Goal: Transaction & Acquisition: Obtain resource

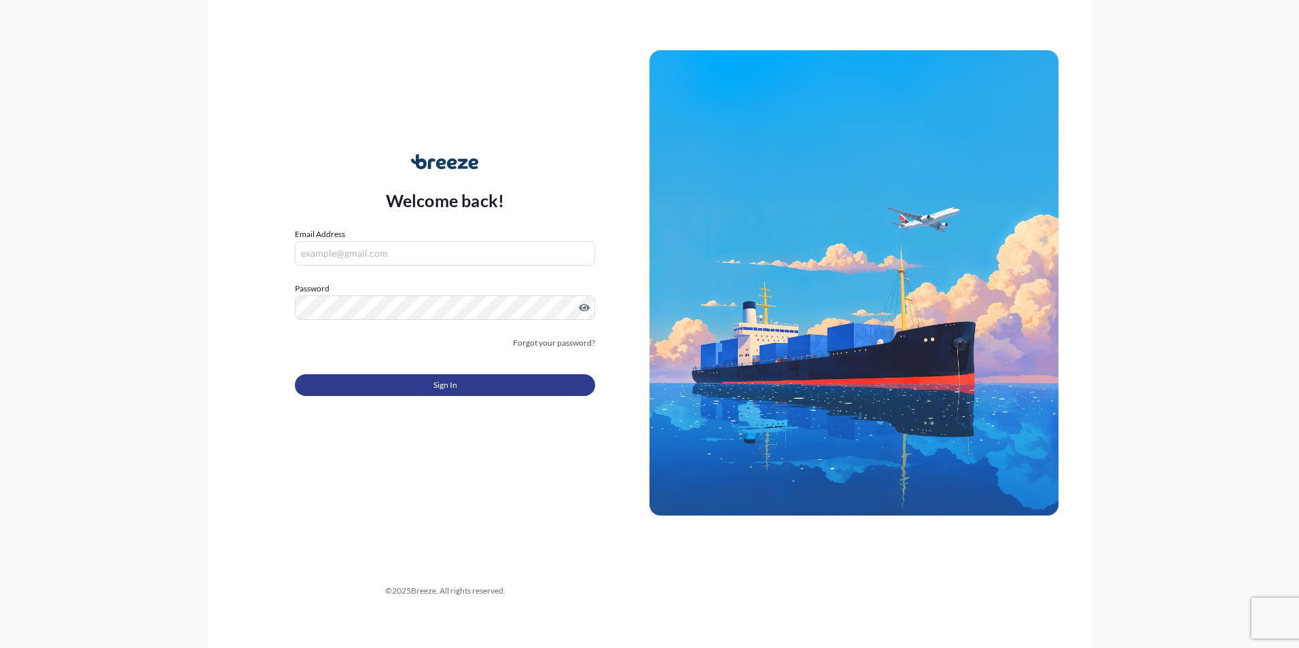
type input "[PERSON_NAME][EMAIL_ADDRESS][PERSON_NAME][DOMAIN_NAME]"
click at [383, 393] on button "Sign In" at bounding box center [445, 385] width 300 height 22
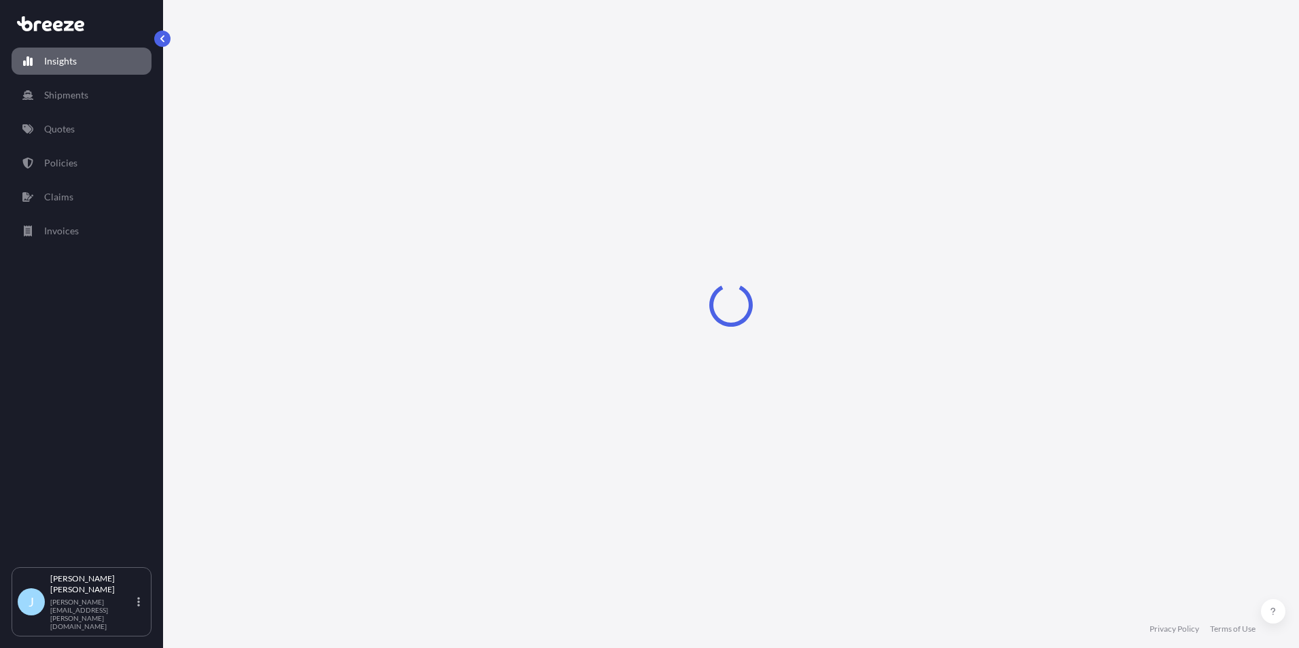
select select "2025"
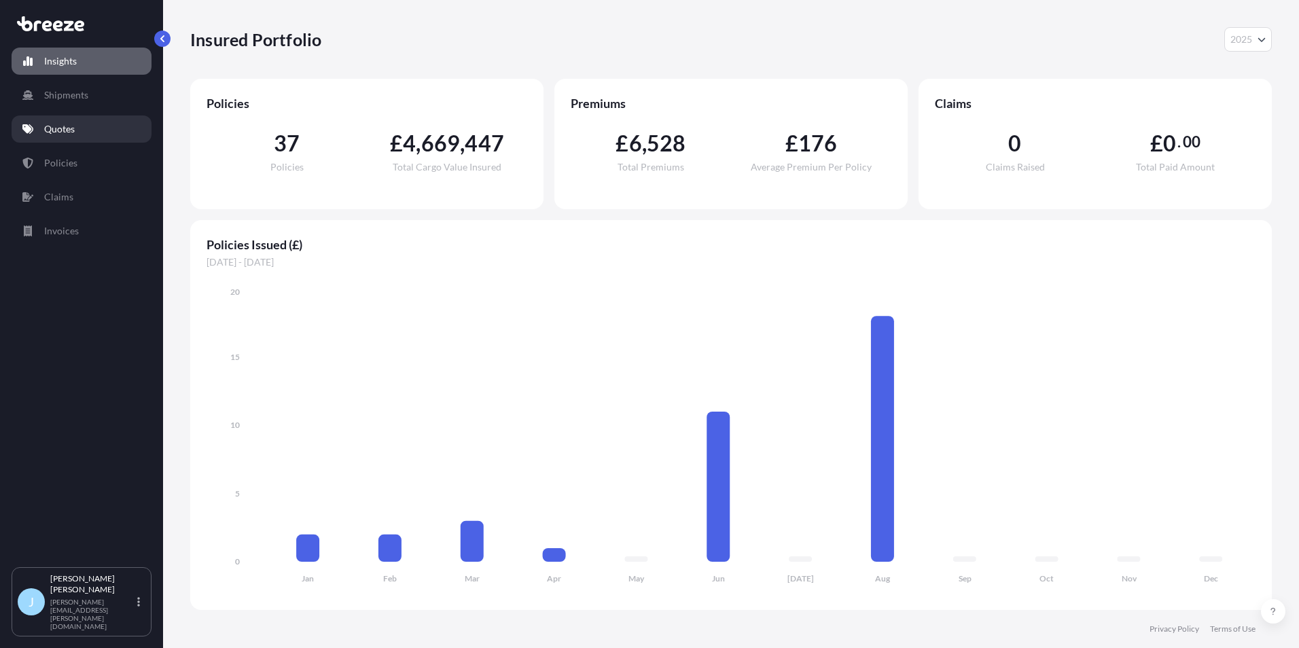
click at [77, 125] on link "Quotes" at bounding box center [82, 129] width 140 height 27
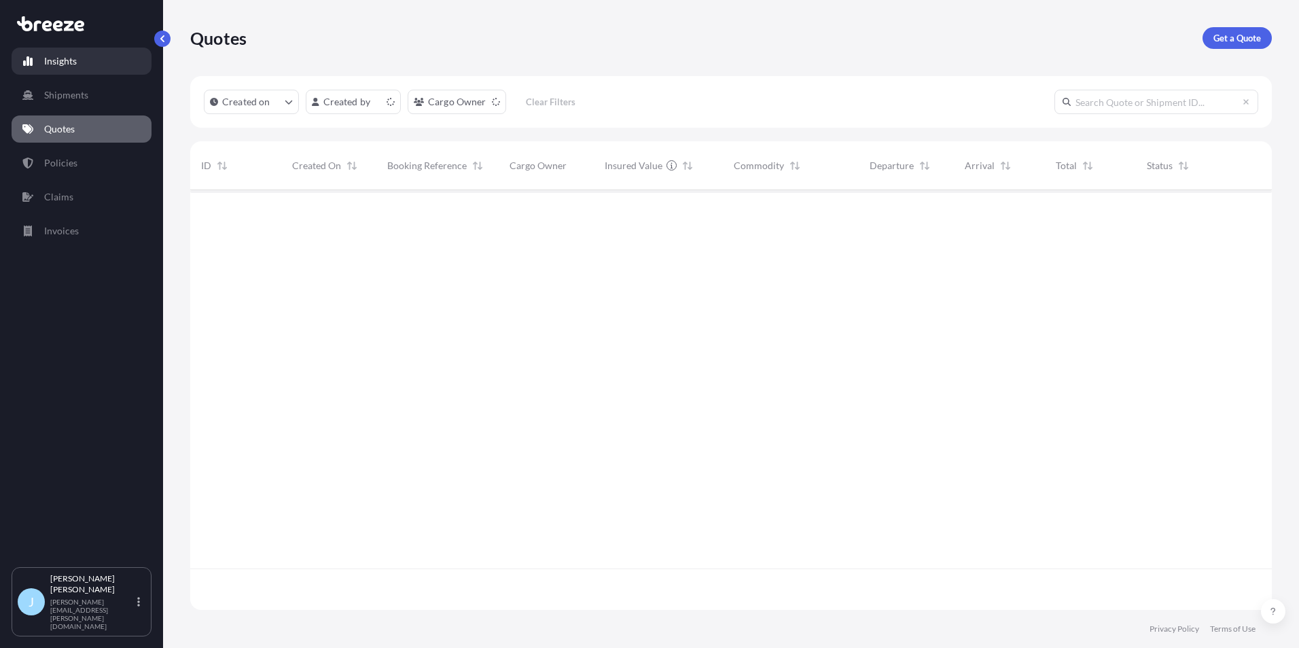
scroll to position [417, 1072]
click at [1256, 36] on p "Get a Quote" at bounding box center [1238, 38] width 48 height 14
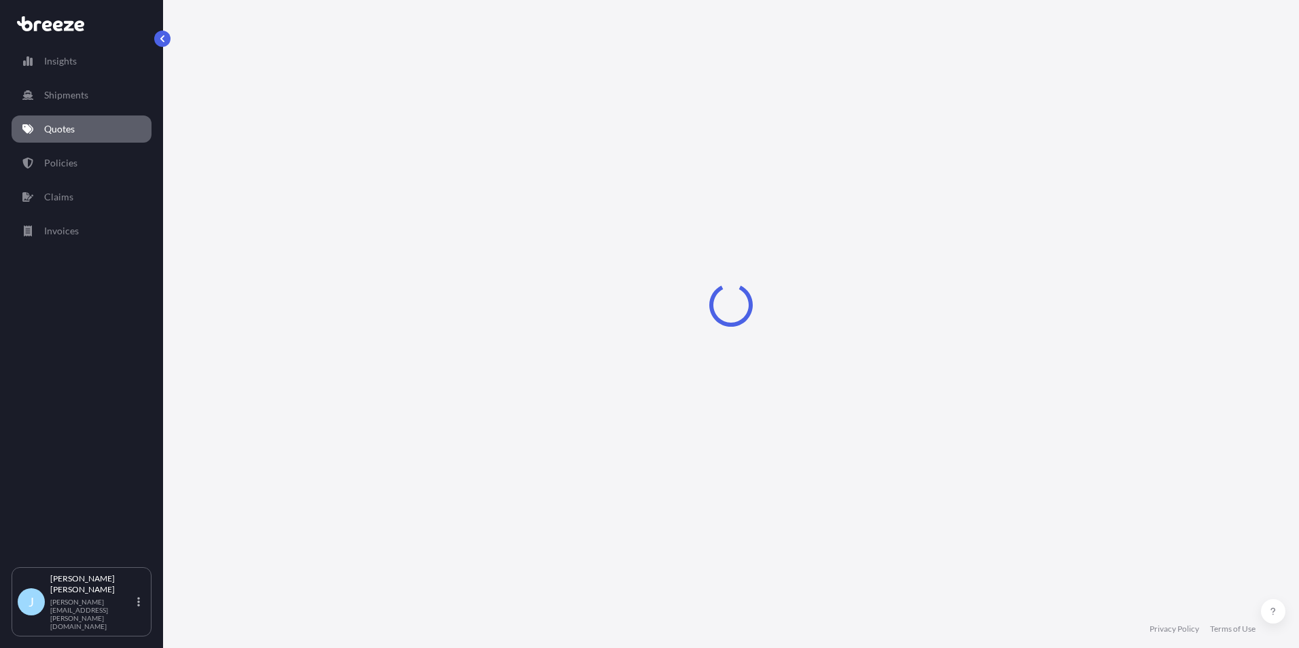
select select "Sea"
select select "1"
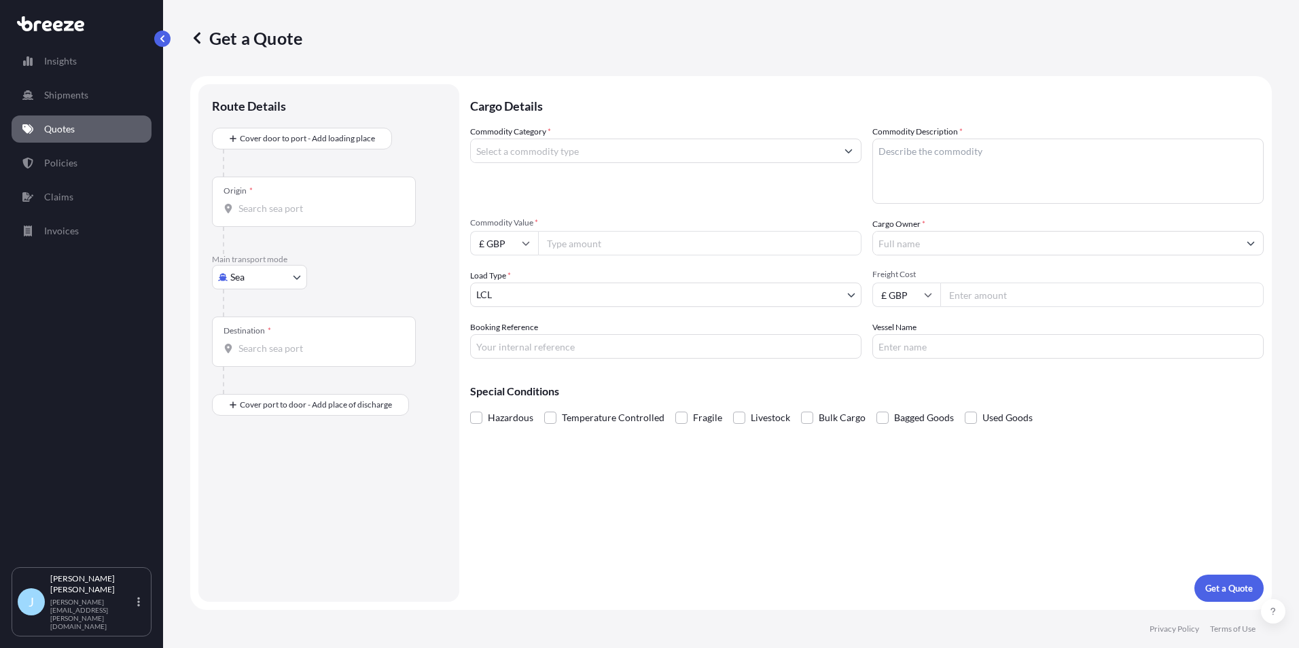
click at [529, 146] on input "Commodity Category *" at bounding box center [654, 151] width 366 height 24
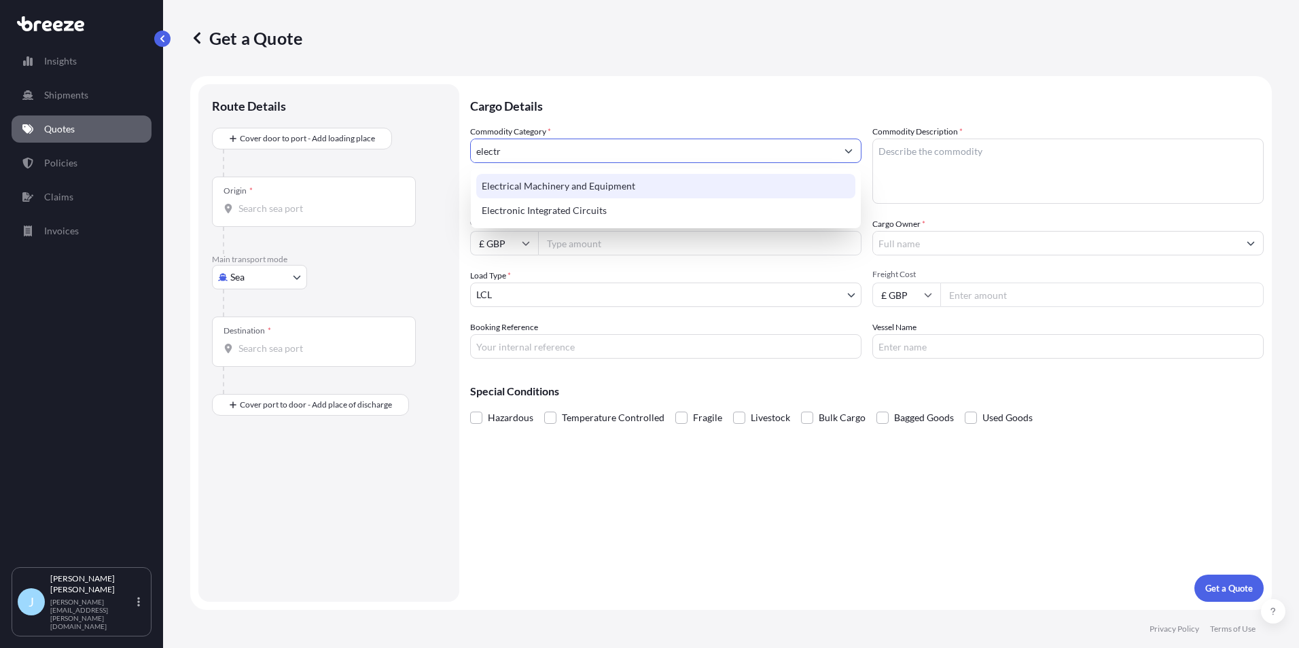
drag, startPoint x: 522, startPoint y: 149, endPoint x: 328, endPoint y: 152, distance: 193.7
click at [328, 152] on form "Route Details Cover door to port - Add loading place Place of loading Road Road…" at bounding box center [731, 343] width 1082 height 534
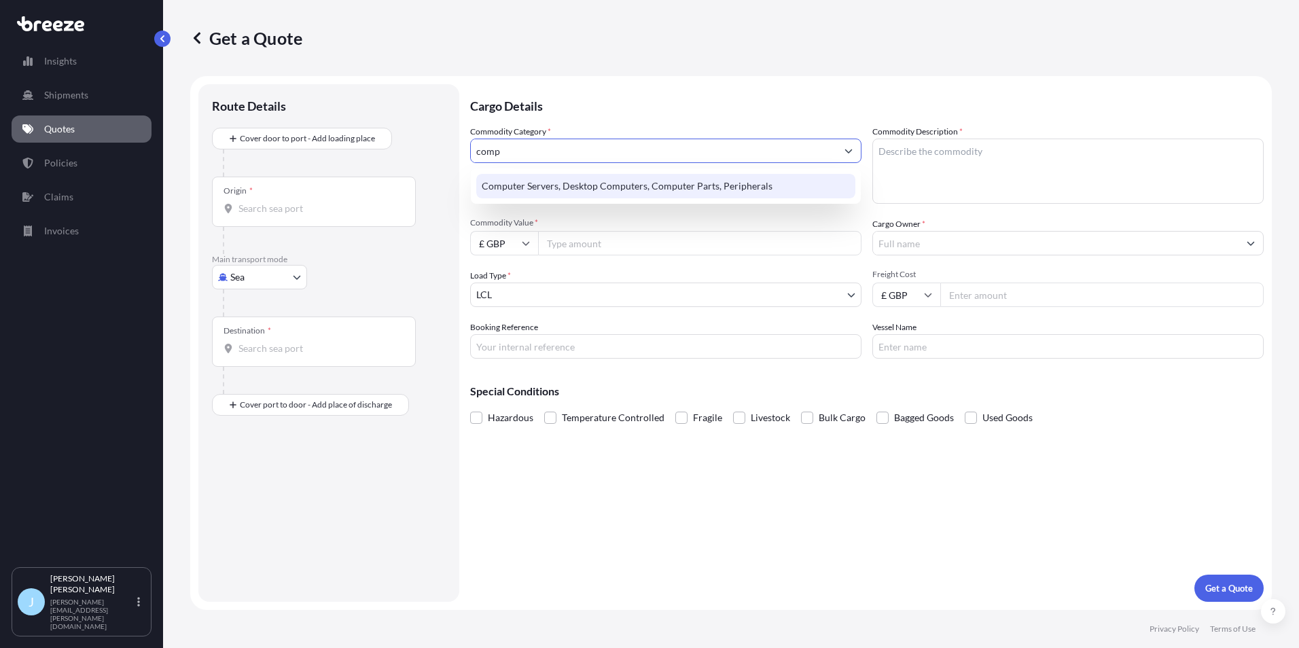
click at [741, 188] on div "Computer Servers, Desktop Computers, Computer Parts, Peripherals" at bounding box center [665, 186] width 379 height 24
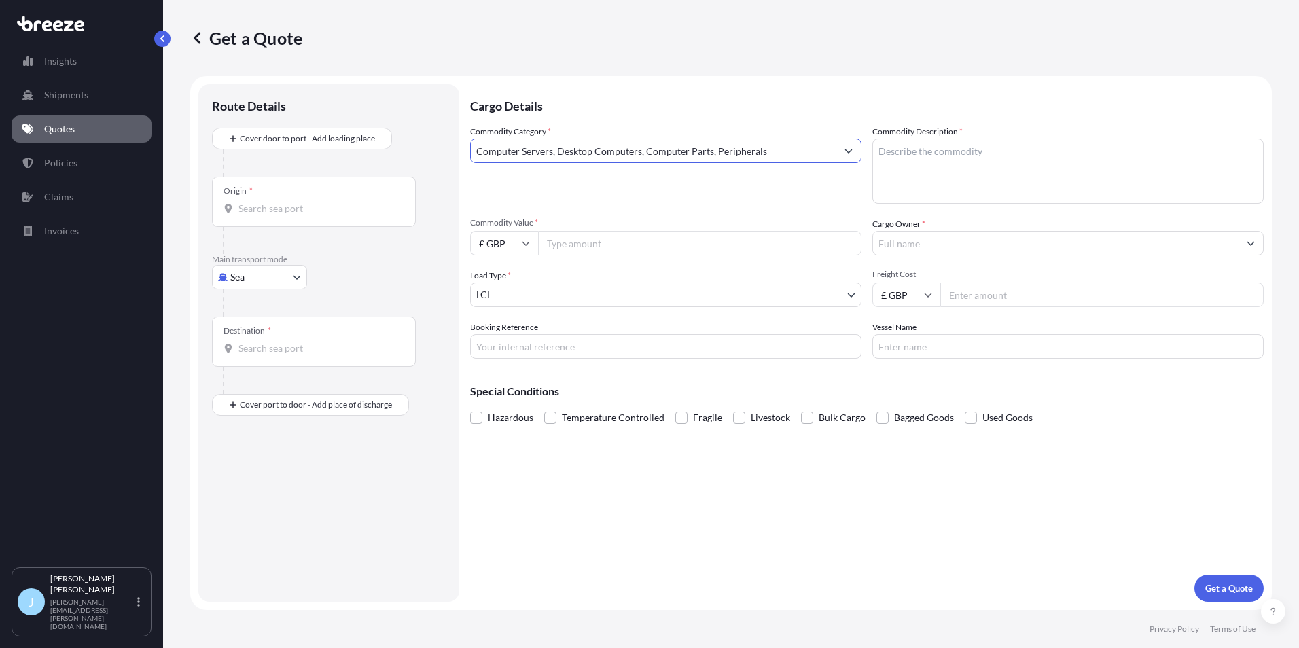
type input "Computer Servers, Desktop Computers, Computer Parts, Peripherals"
click at [980, 176] on textarea "Commodity Description *" at bounding box center [1067, 171] width 391 height 65
type textarea "Servers. Laptops, network switches"
click at [749, 230] on div "Commodity Value * £ GBP" at bounding box center [665, 236] width 391 height 38
click at [745, 235] on input "Commodity Value *" at bounding box center [699, 243] width 323 height 24
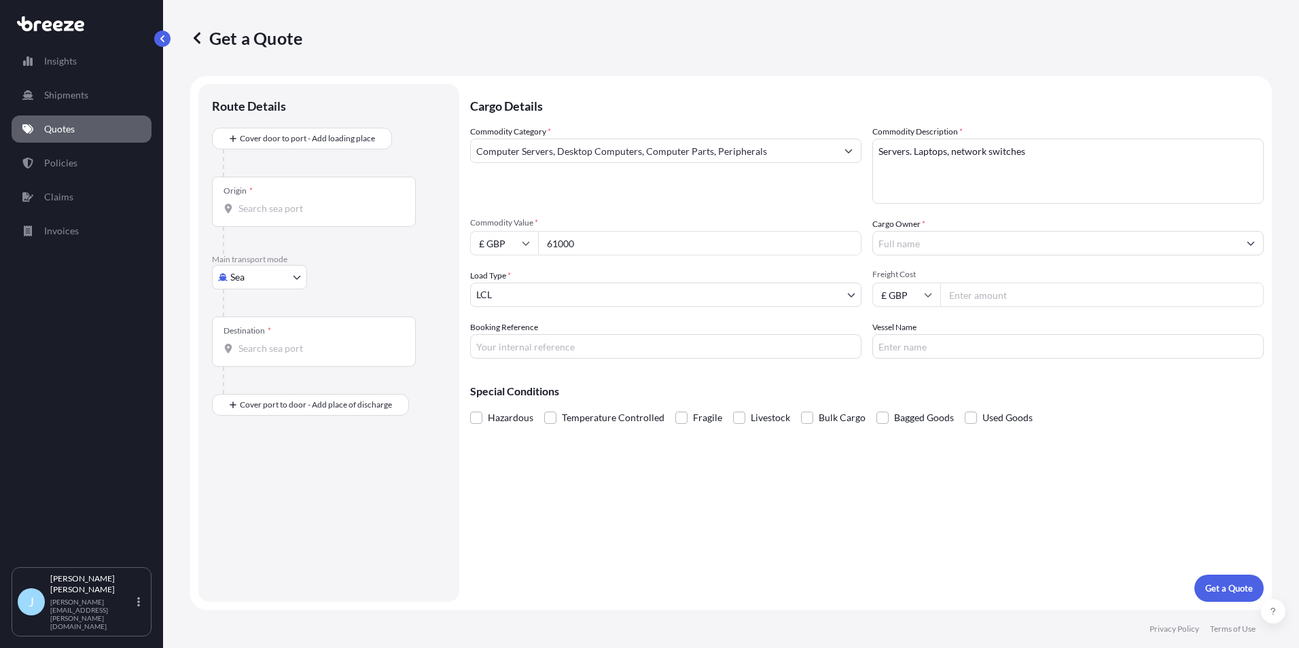
drag, startPoint x: 593, startPoint y: 245, endPoint x: 480, endPoint y: 230, distance: 113.8
click at [480, 230] on div "Commodity Value * £ GBP 61000" at bounding box center [665, 236] width 391 height 38
type input "62000"
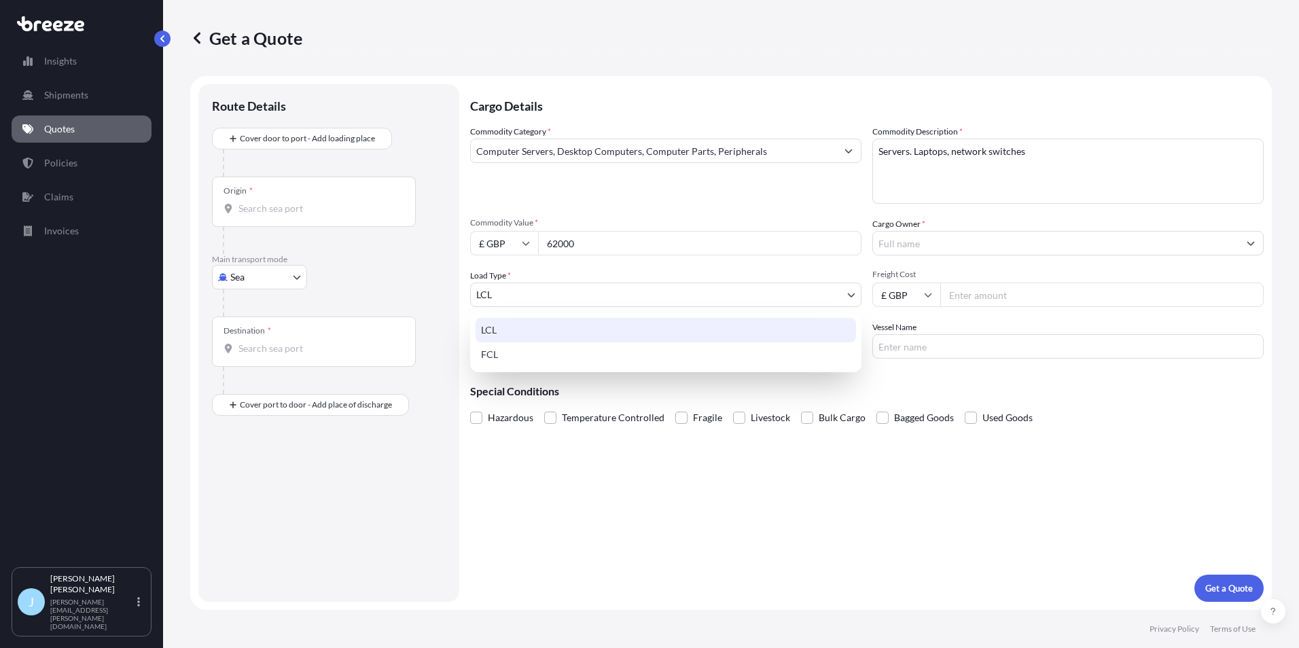
click at [535, 289] on body "Insights Shipments Quotes Policies Claims Invoices J [PERSON_NAME] [PERSON_NAME…" at bounding box center [649, 324] width 1299 height 648
click at [520, 345] on div "FCL" at bounding box center [666, 354] width 381 height 24
select select "2"
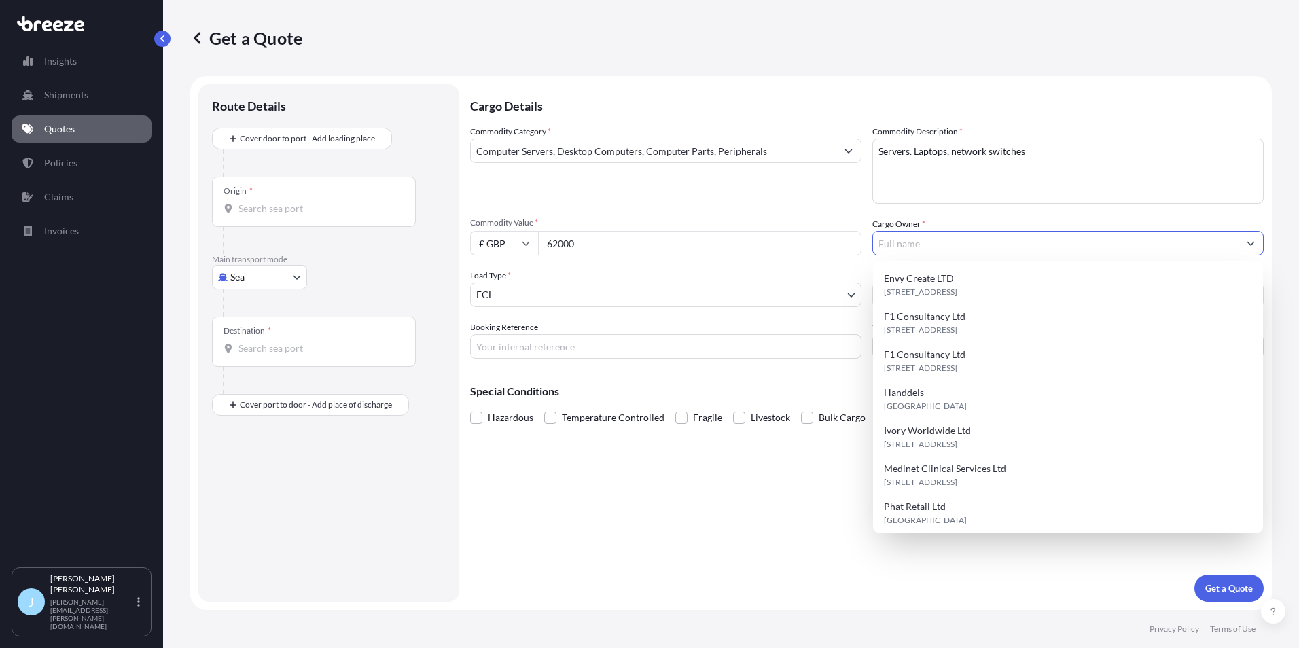
click at [952, 247] on input "Cargo Owner *" at bounding box center [1056, 243] width 366 height 24
click at [945, 308] on div "F1 Consultancy Ltd RG41 2PL, RG41 2PL, [GEOGRAPHIC_DATA], [GEOGRAPHIC_DATA]" at bounding box center [1068, 323] width 379 height 38
type input "F1 Consultancy Ltd"
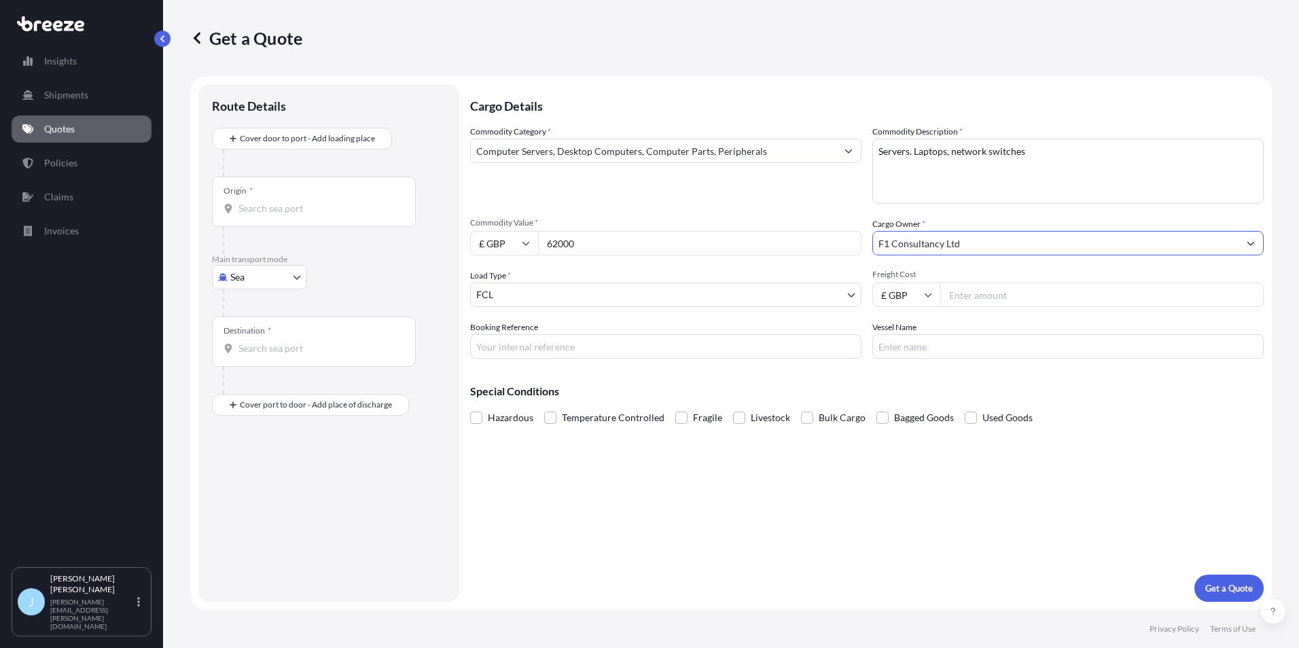
click at [953, 289] on input "Freight Cost" at bounding box center [1101, 295] width 323 height 24
type input "3745"
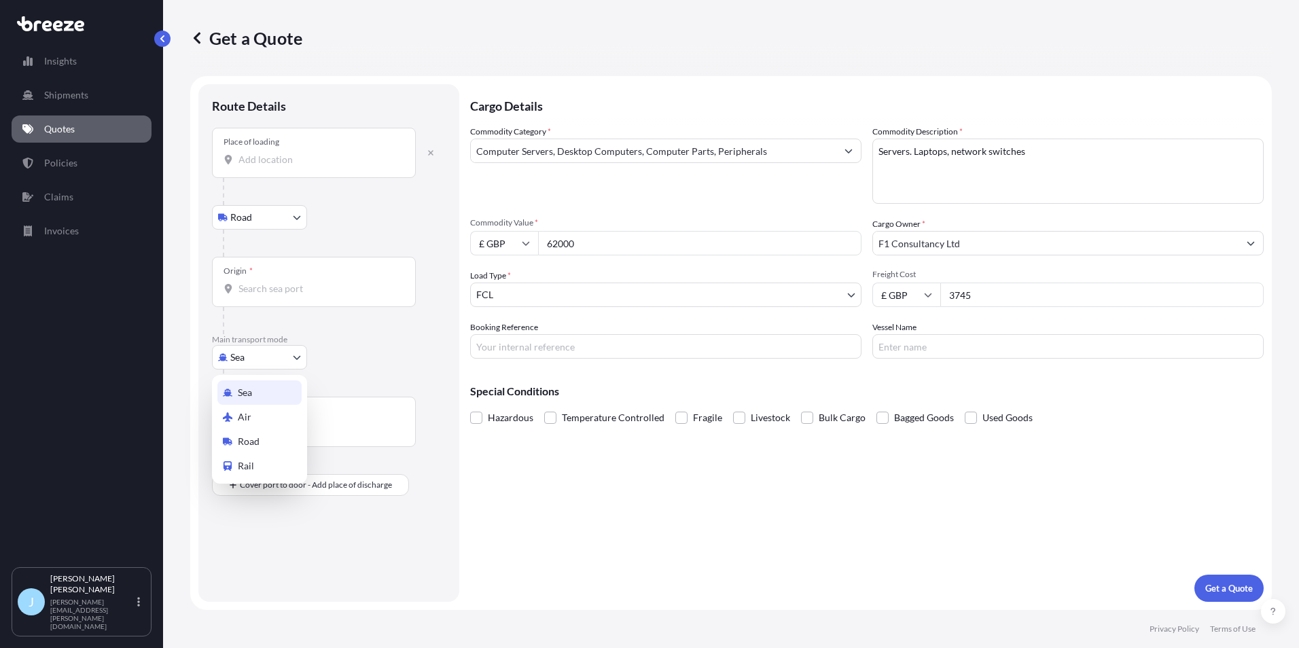
click at [294, 358] on body "Insights Shipments Quotes Policies Claims Invoices J [PERSON_NAME] [PERSON_NAME…" at bounding box center [649, 324] width 1299 height 648
click at [251, 447] on span "Road" at bounding box center [249, 442] width 22 height 14
select select "Road"
select select "1"
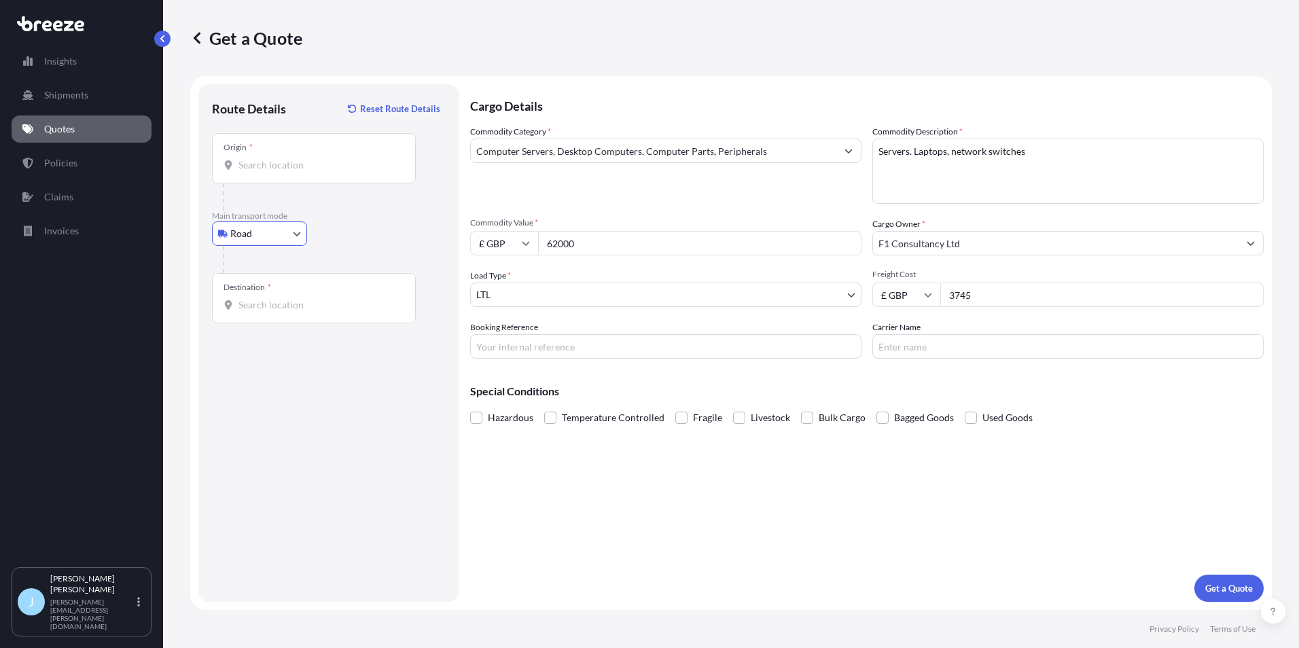
click at [266, 160] on input "Origin *" at bounding box center [319, 165] width 160 height 14
type input "W"
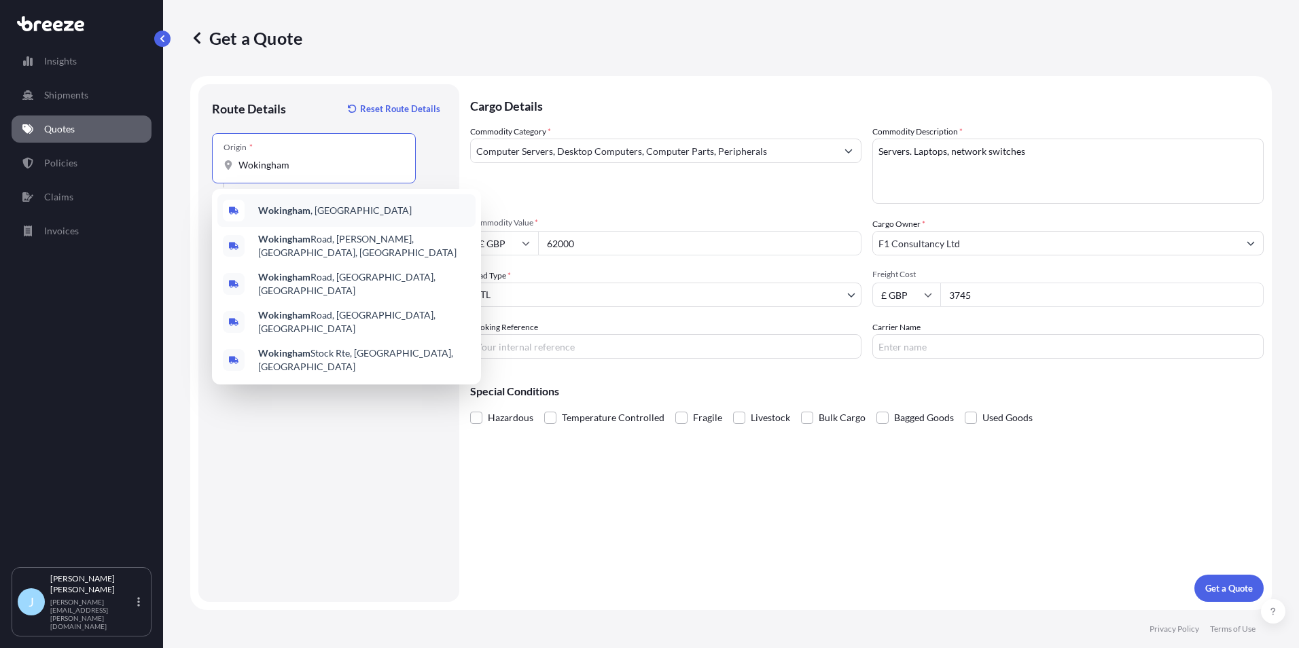
click at [255, 214] on div "[GEOGRAPHIC_DATA] , [GEOGRAPHIC_DATA]" at bounding box center [346, 210] width 258 height 33
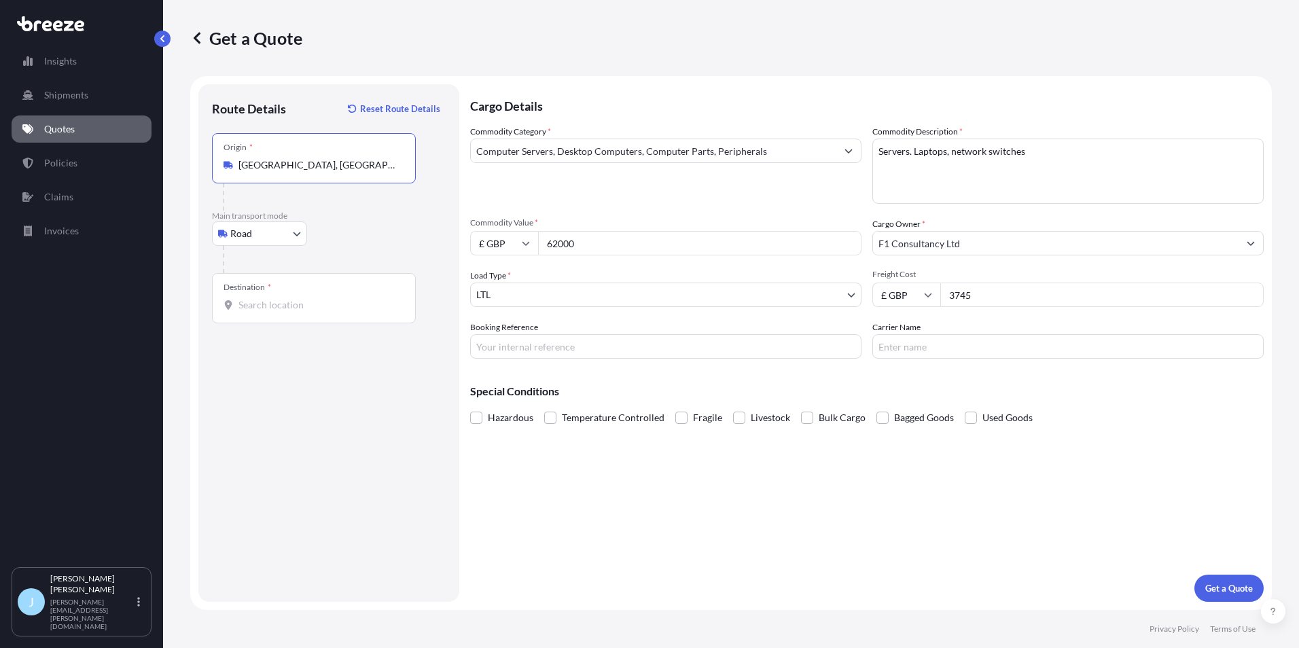
type input "[GEOGRAPHIC_DATA], [GEOGRAPHIC_DATA]"
click at [272, 294] on div "Destination *" at bounding box center [314, 298] width 204 height 50
click at [272, 298] on input "Destination *" at bounding box center [319, 305] width 160 height 14
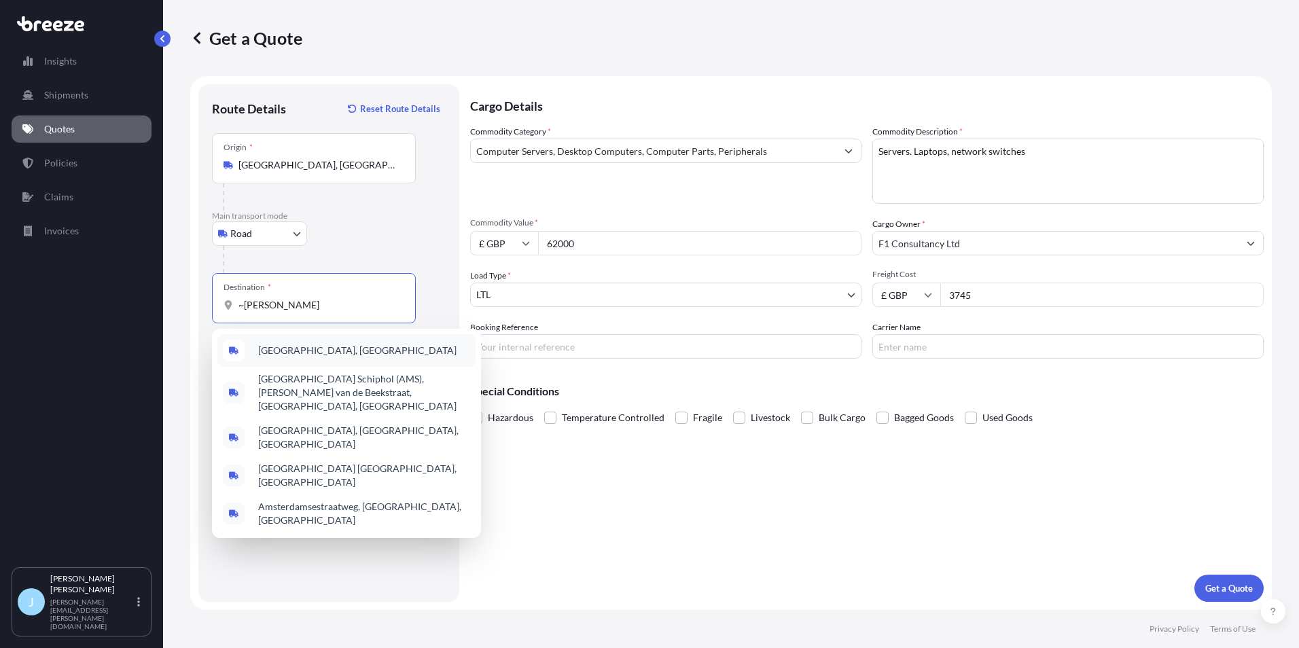
click at [296, 364] on div "[GEOGRAPHIC_DATA], [GEOGRAPHIC_DATA]" at bounding box center [346, 350] width 258 height 33
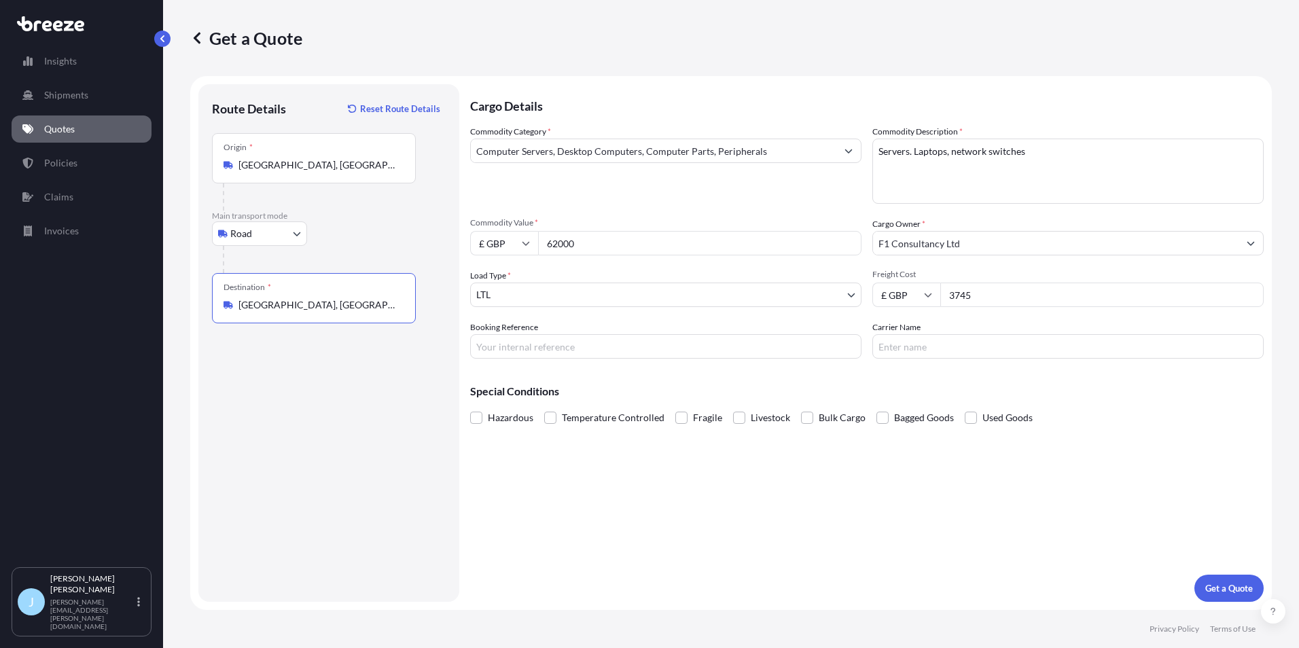
type input "[GEOGRAPHIC_DATA], [GEOGRAPHIC_DATA]"
click at [886, 345] on input "Carrier Name" at bounding box center [1067, 346] width 391 height 24
type input "Handdels [GEOGRAPHIC_DATA]"
click at [703, 413] on span "Fragile" at bounding box center [707, 418] width 29 height 20
click at [675, 408] on input "Fragile" at bounding box center [675, 408] width 0 height 0
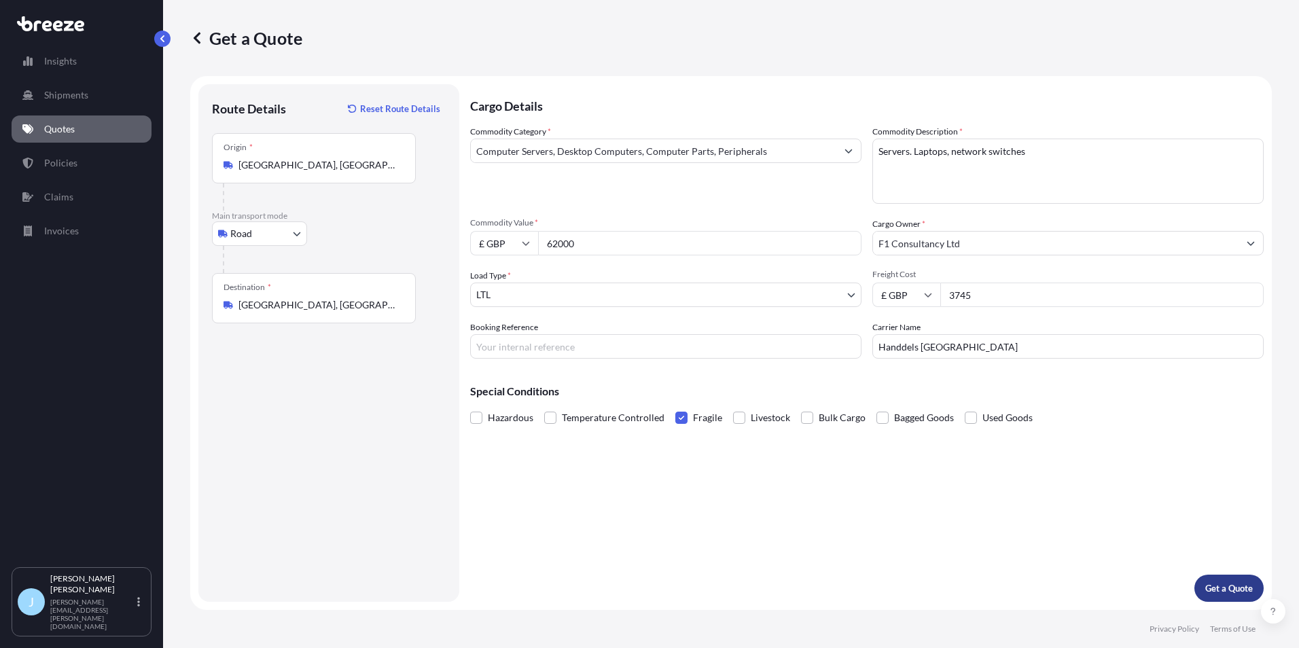
click at [1250, 588] on p "Get a Quote" at bounding box center [1229, 589] width 48 height 14
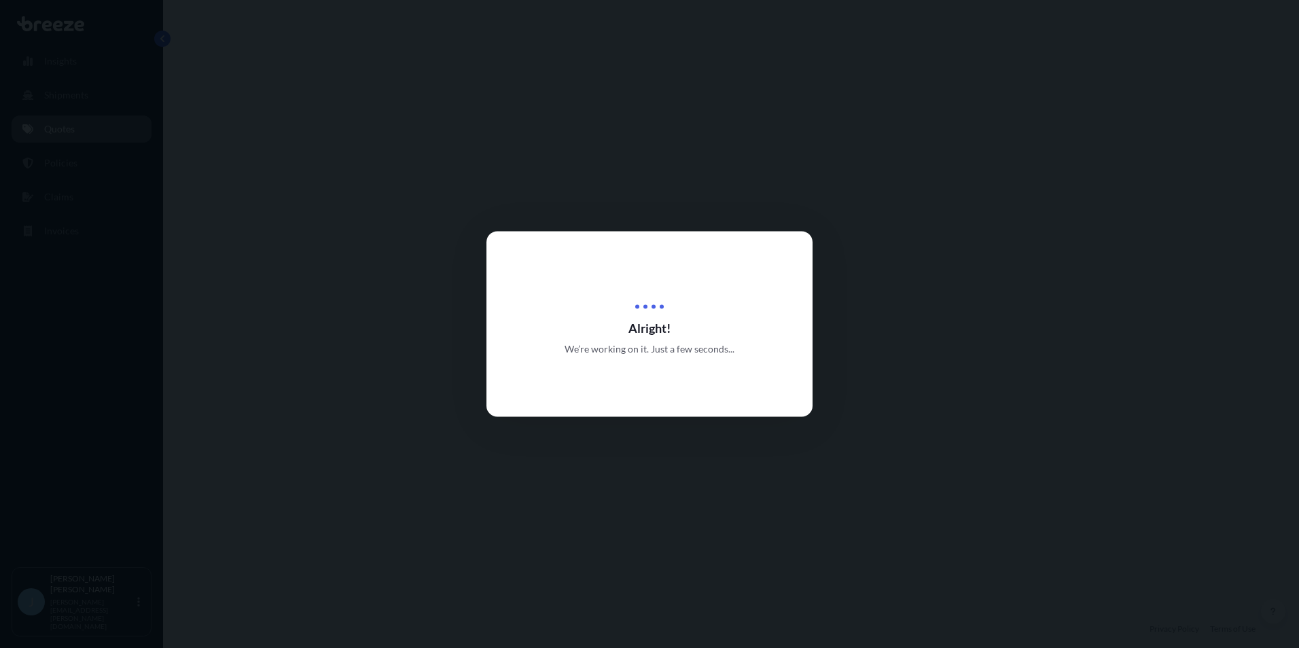
select select "Road"
select select "1"
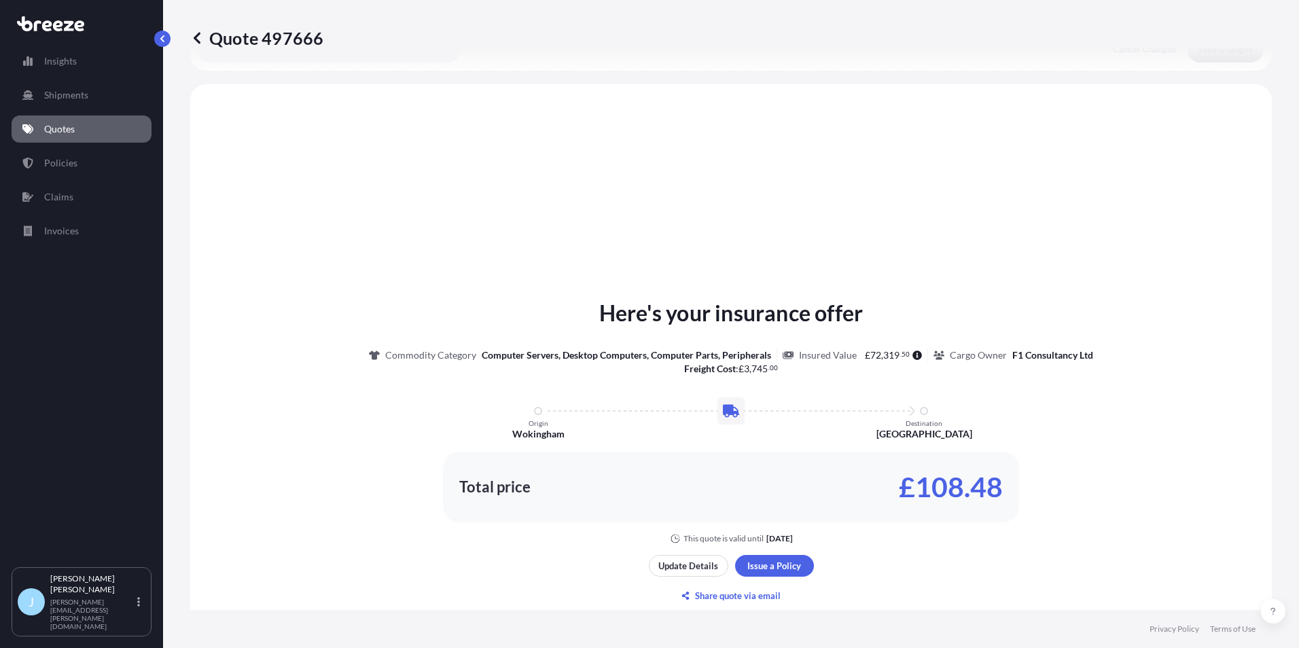
scroll to position [409, 0]
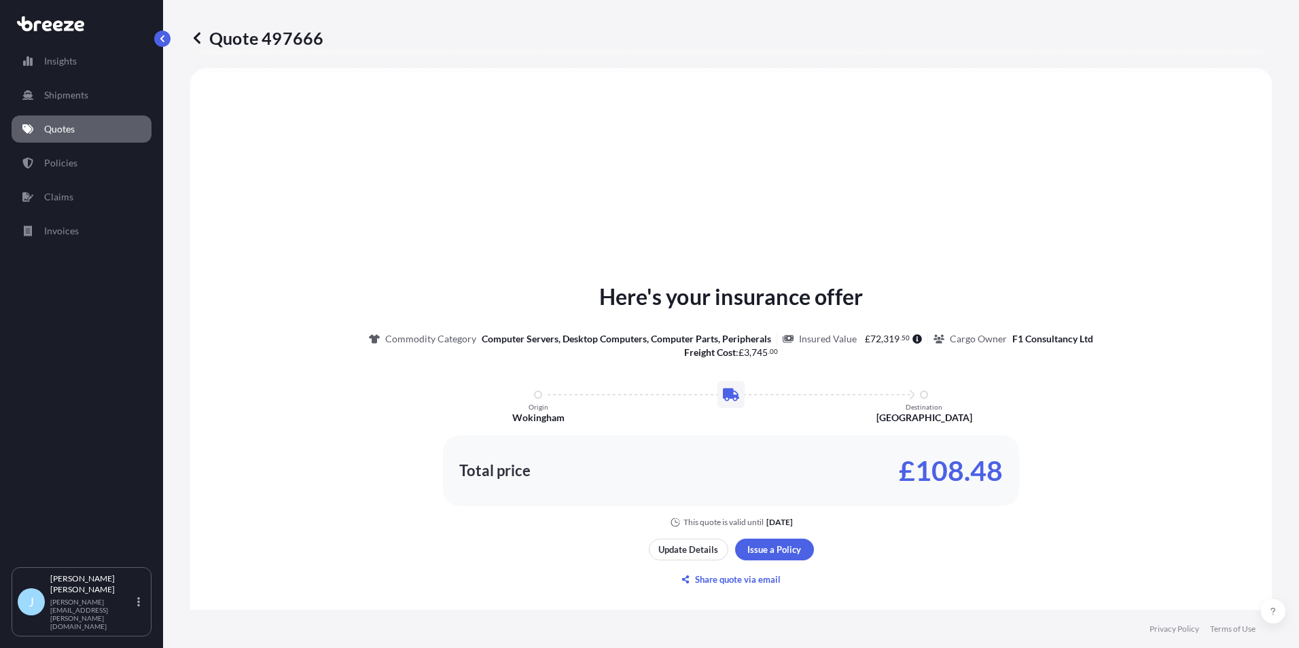
click at [987, 132] on div "Here's your insurance offer Commodity Category Computer Servers, Desktop Comput…" at bounding box center [731, 435] width 1044 height 697
